Goal: Task Accomplishment & Management: Manage account settings

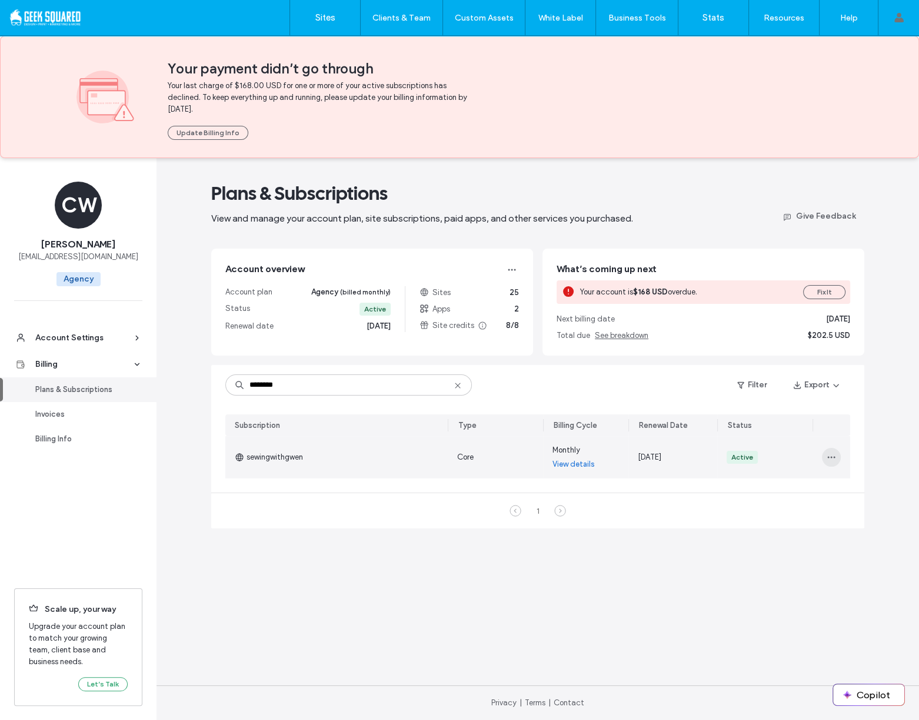
click at [825, 456] on span "button" at bounding box center [831, 457] width 19 height 19
click at [809, 501] on div "Turn Off Auto Renew" at bounding box center [787, 510] width 105 height 22
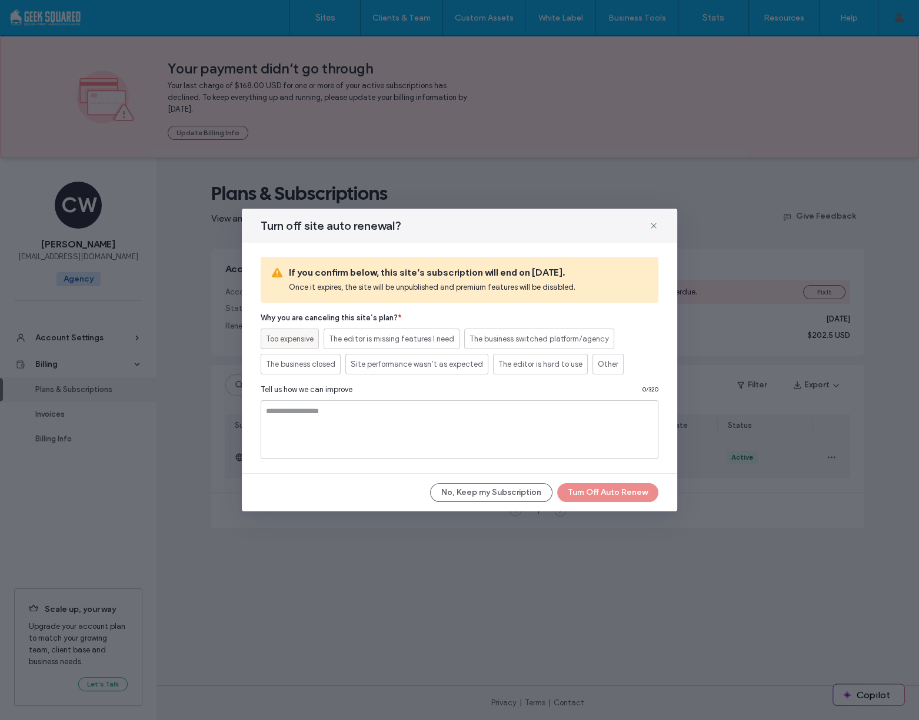
click at [312, 338] on span "Too expensive" at bounding box center [290, 339] width 48 height 12
click at [636, 496] on button "Turn Off Auto Renew" at bounding box center [607, 492] width 101 height 19
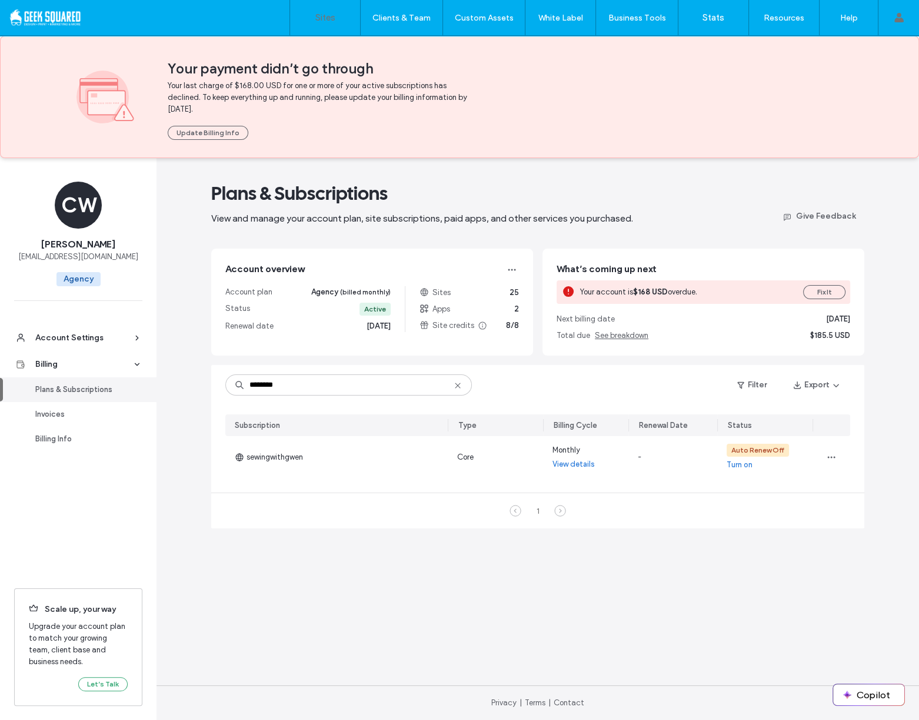
click at [321, 23] on link "Sites" at bounding box center [325, 17] width 70 height 35
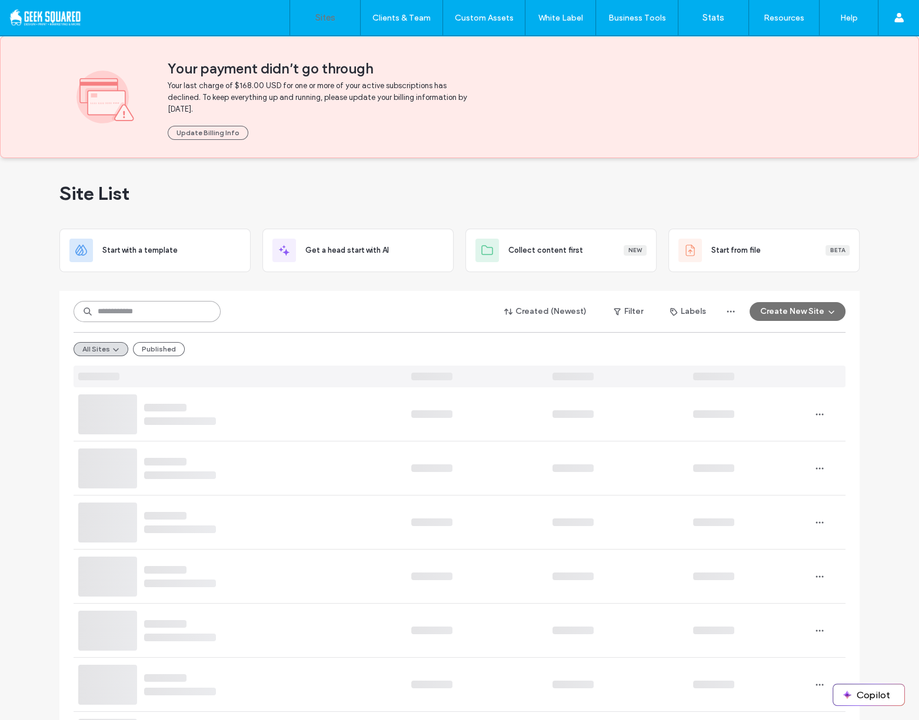
click at [196, 311] on input at bounding box center [147, 311] width 147 height 21
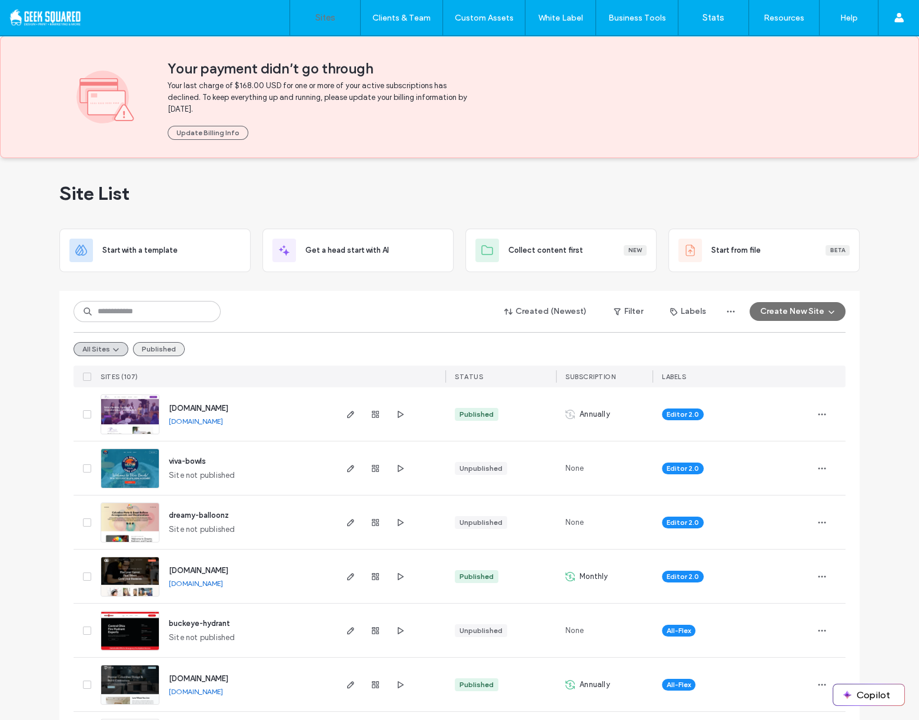
click at [175, 343] on button "Published" at bounding box center [159, 349] width 52 height 14
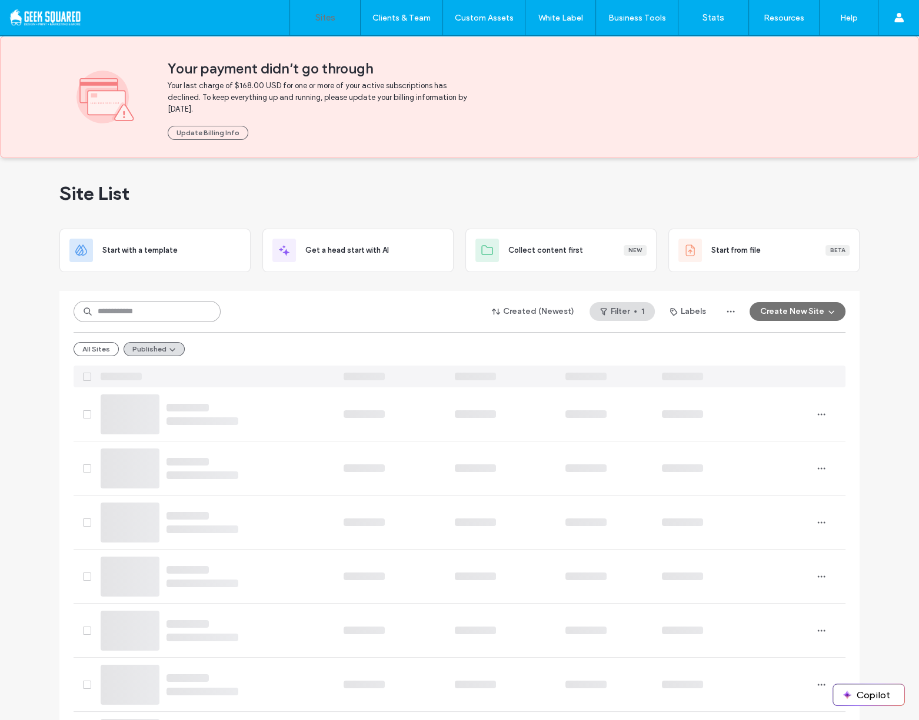
click at [192, 308] on input at bounding box center [147, 311] width 147 height 21
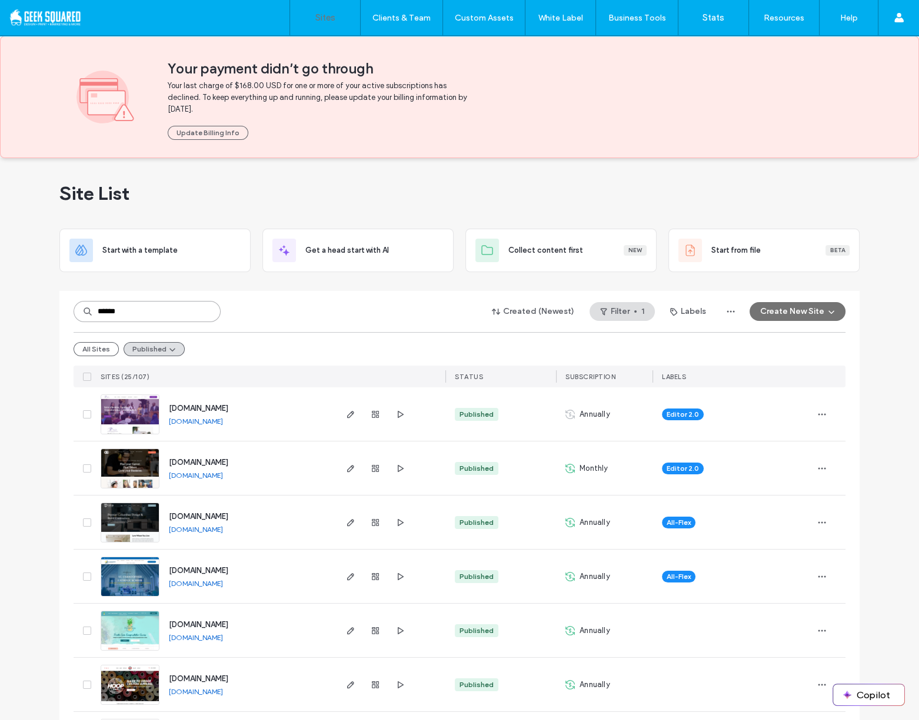
type input "******"
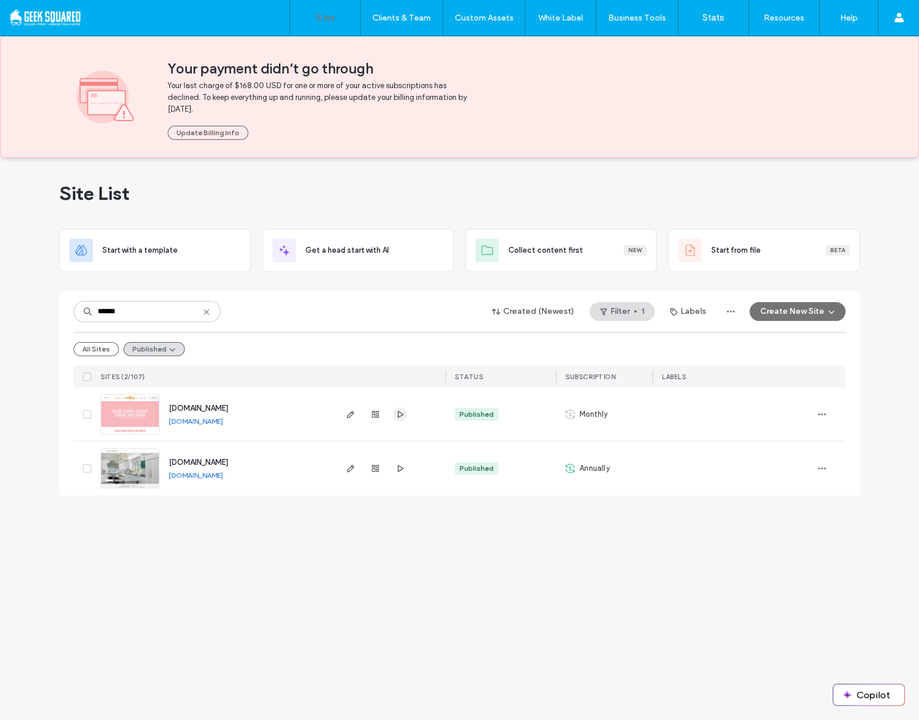
click at [401, 416] on icon "button" at bounding box center [399, 414] width 9 height 9
